Goal: Information Seeking & Learning: Learn about a topic

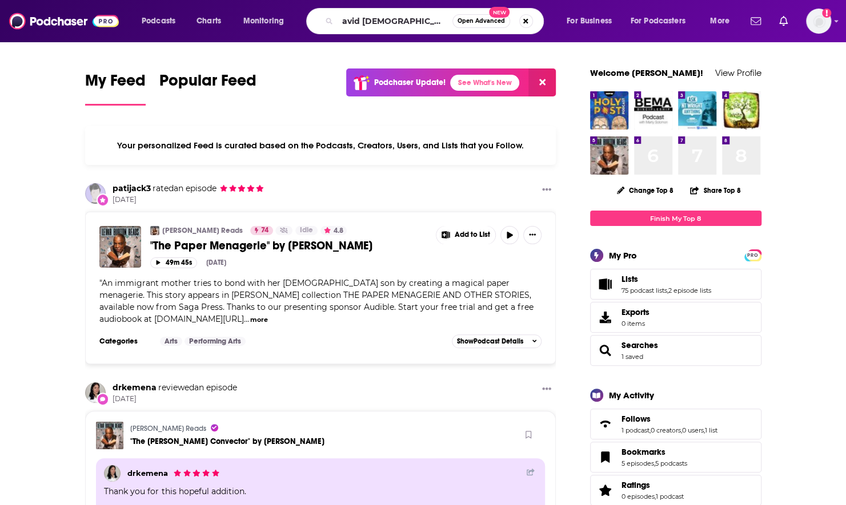
type input "avid [DEMOGRAPHIC_DATA] fiction"
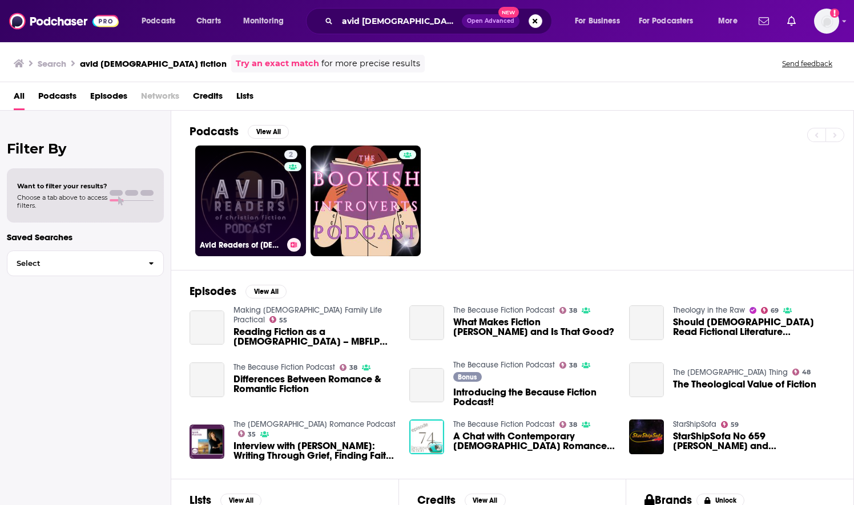
click at [244, 221] on link "2 Avid Readers of [DEMOGRAPHIC_DATA] Fiction Podcast" at bounding box center [250, 201] width 111 height 111
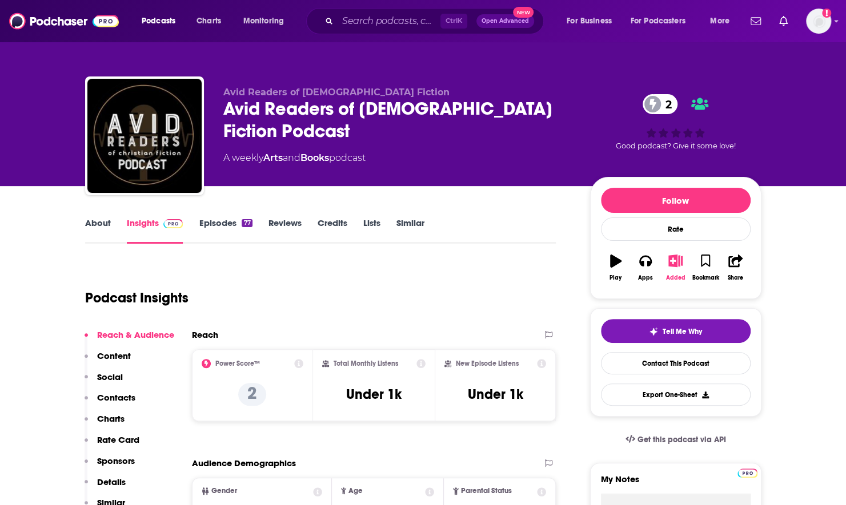
click at [677, 252] on button "Added" at bounding box center [675, 267] width 30 height 41
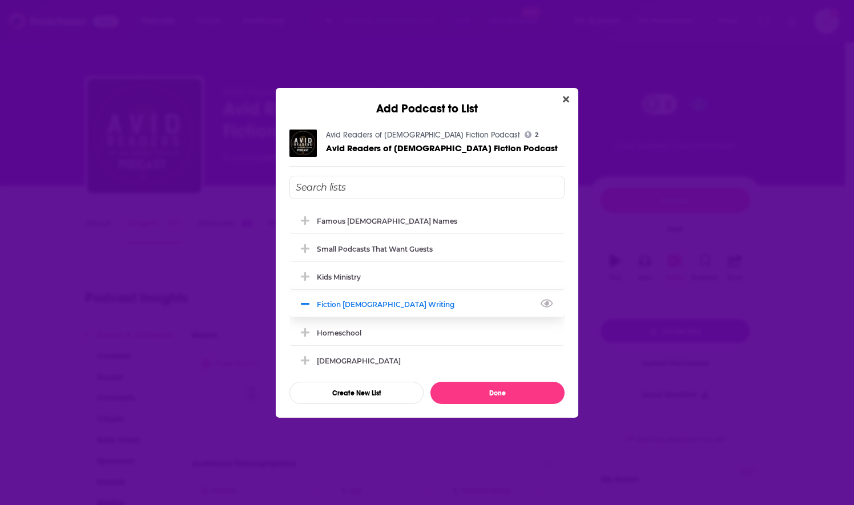
click at [311, 306] on button "Add Podcast To List" at bounding box center [306, 305] width 21 height 12
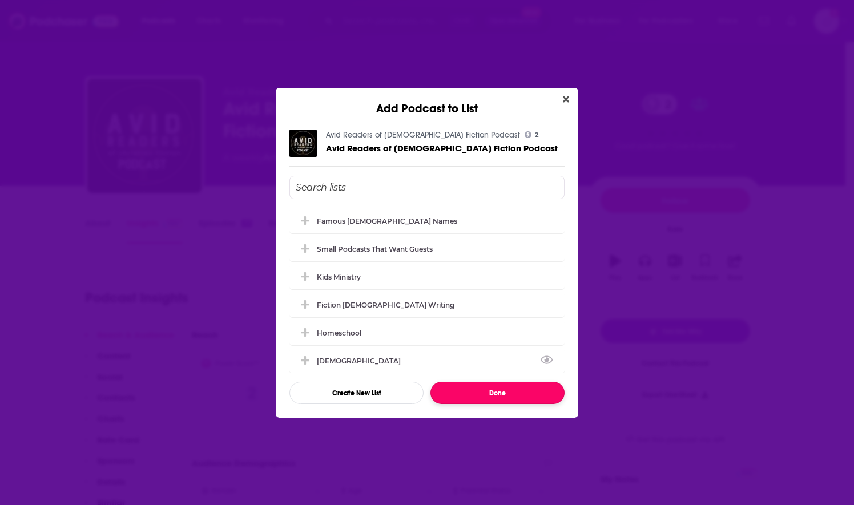
click at [498, 395] on button "Done" at bounding box center [498, 393] width 134 height 22
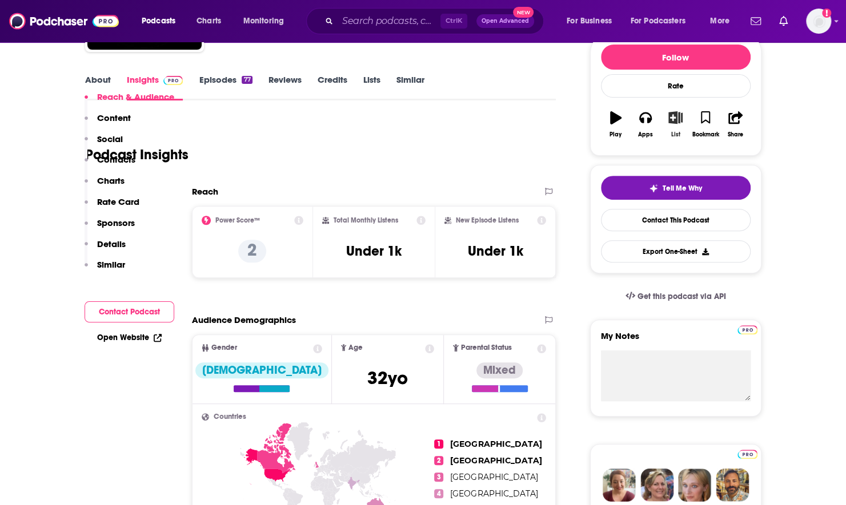
scroll to position [343, 0]
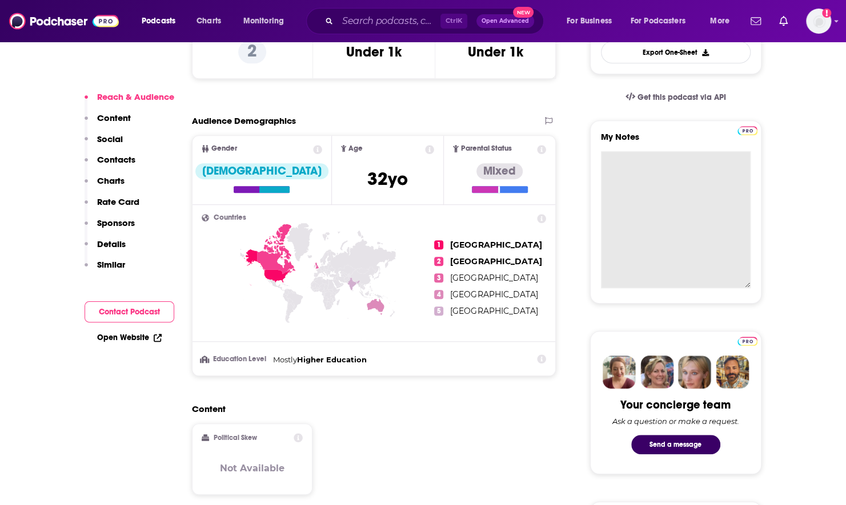
click at [638, 161] on textarea "My Notes" at bounding box center [676, 219] width 150 height 137
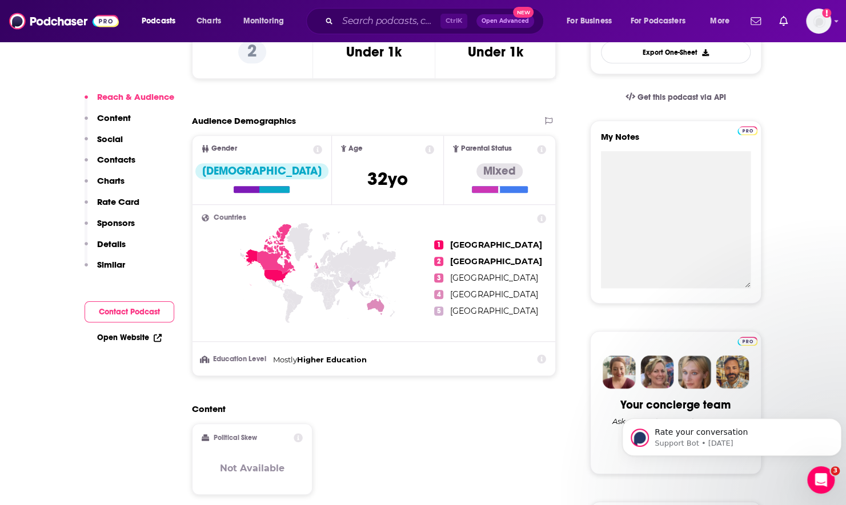
scroll to position [0, 0]
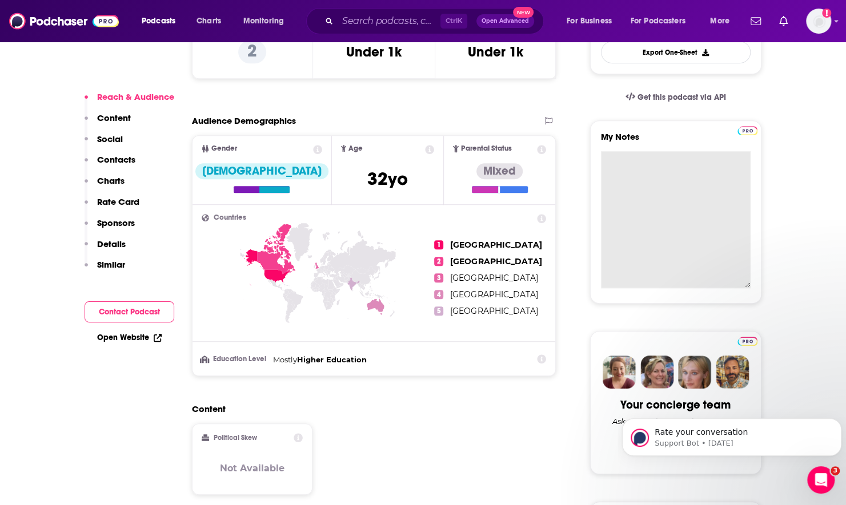
click at [667, 220] on textarea "My Notes" at bounding box center [676, 219] width 150 height 137
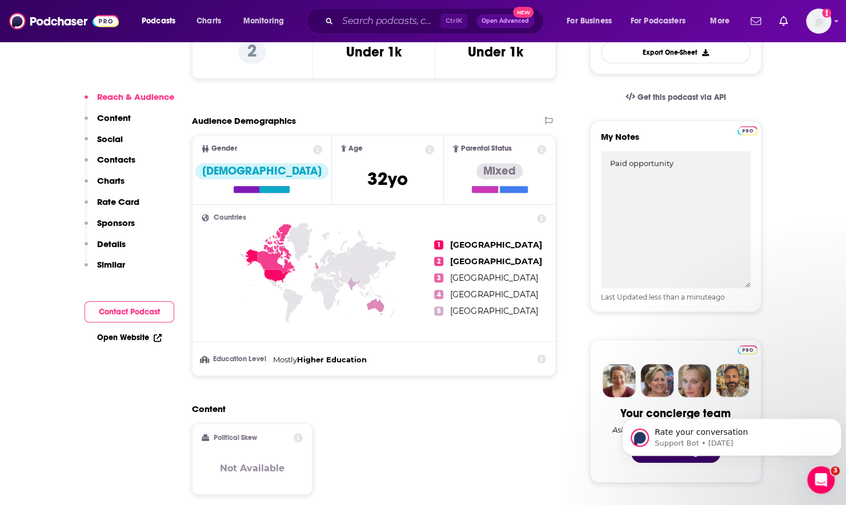
type textarea "Paid opportunity"
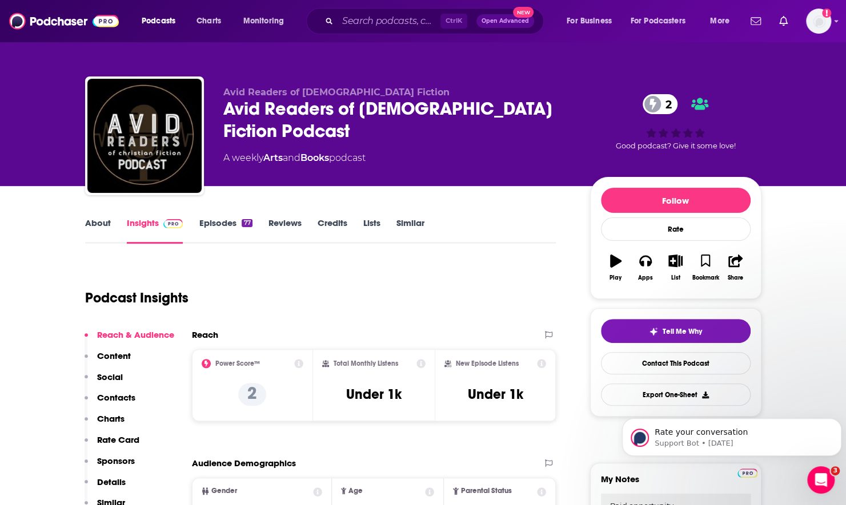
click at [223, 235] on link "Episodes 77" at bounding box center [225, 231] width 53 height 26
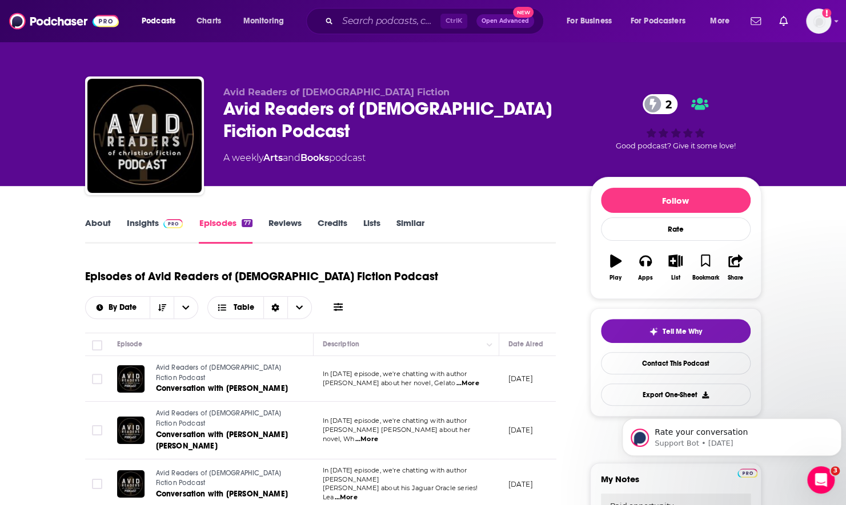
scroll to position [0, 324]
